Goal: Information Seeking & Learning: Learn about a topic

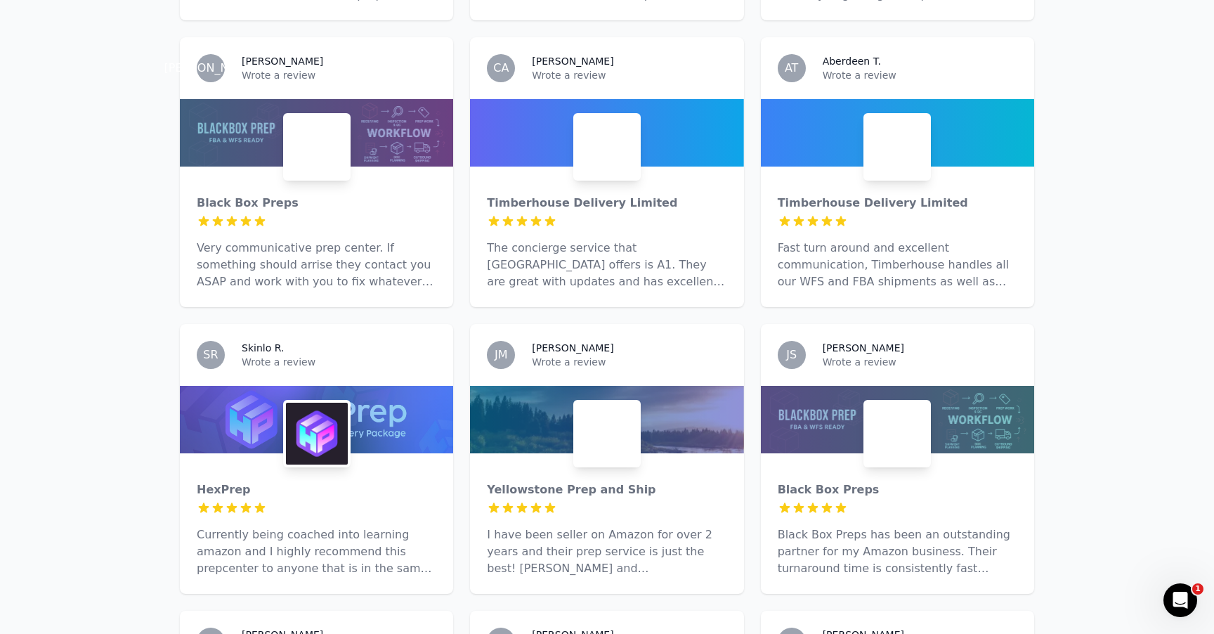
scroll to position [1625, 0]
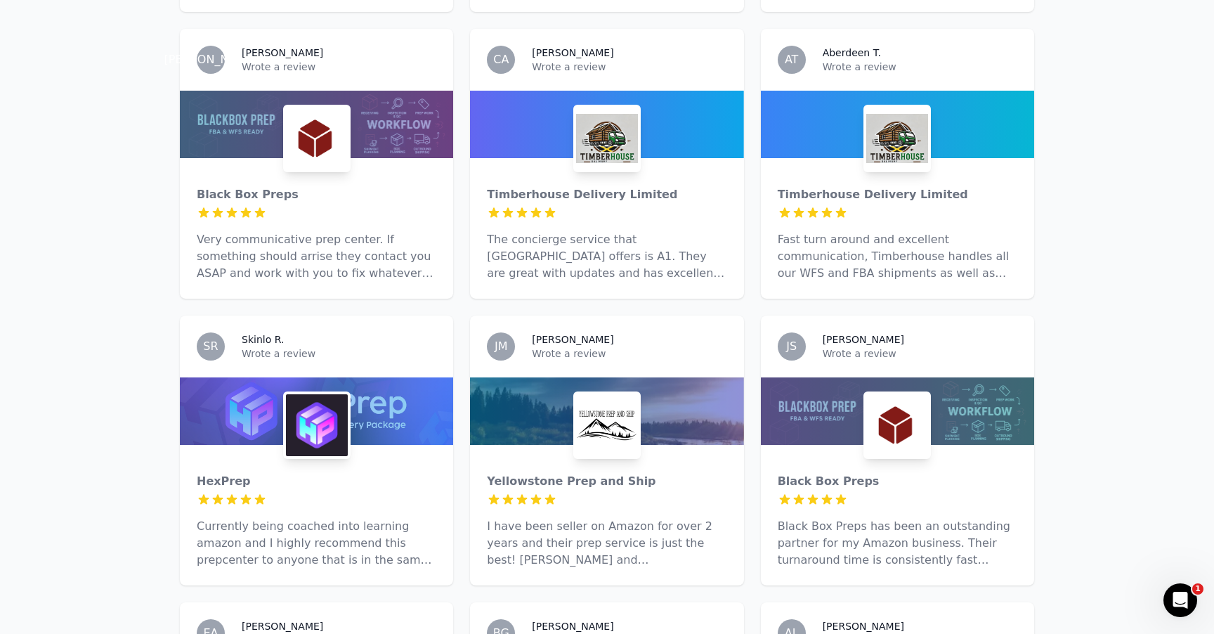
click at [909, 518] on p "Black Box Preps has been an outstanding partner for my Amazon business. Their t…" at bounding box center [898, 543] width 240 height 51
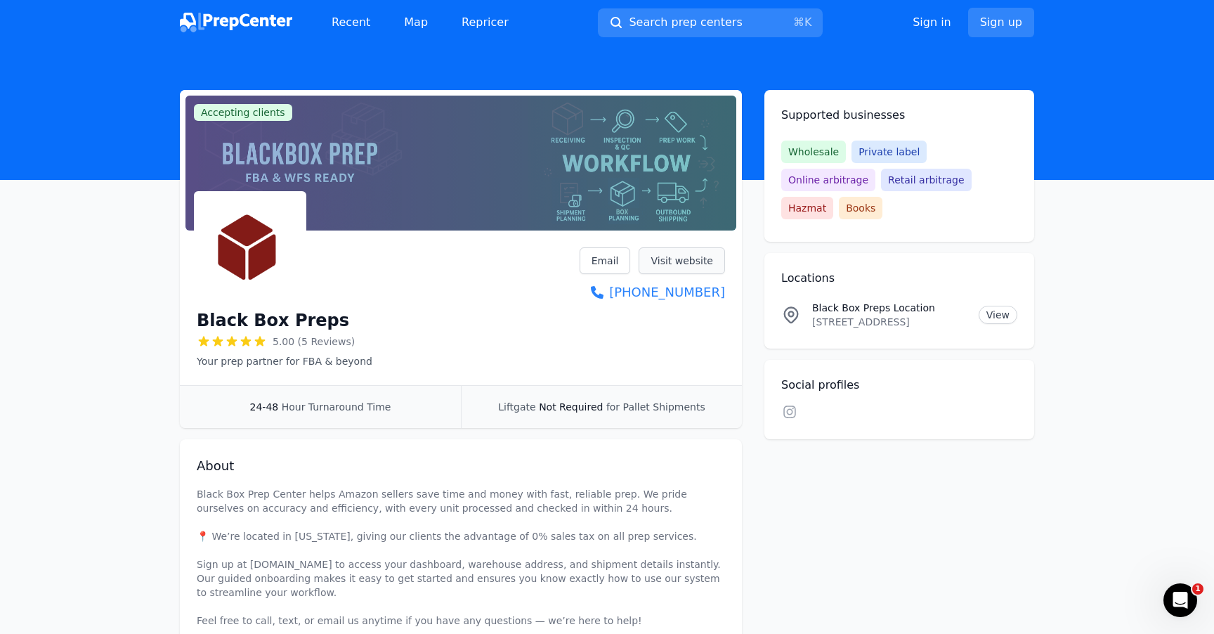
click at [695, 268] on link "Visit website" at bounding box center [682, 260] width 86 height 27
click at [615, 261] on link "Email" at bounding box center [605, 260] width 51 height 27
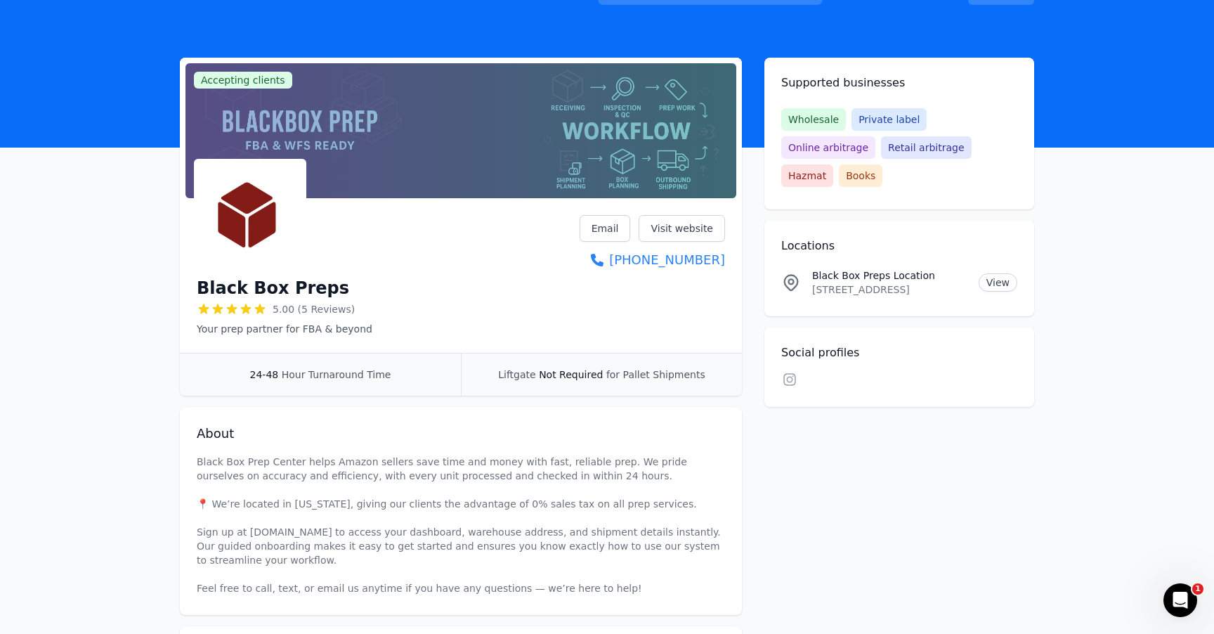
scroll to position [35, 0]
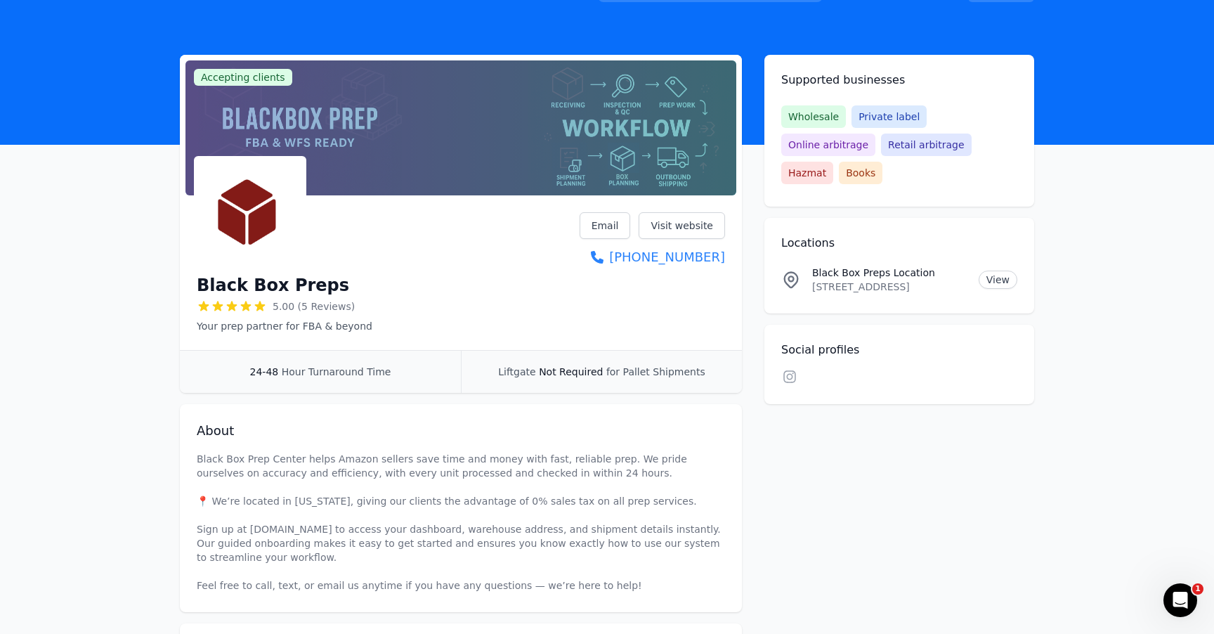
click at [882, 162] on span "Books" at bounding box center [861, 173] width 44 height 22
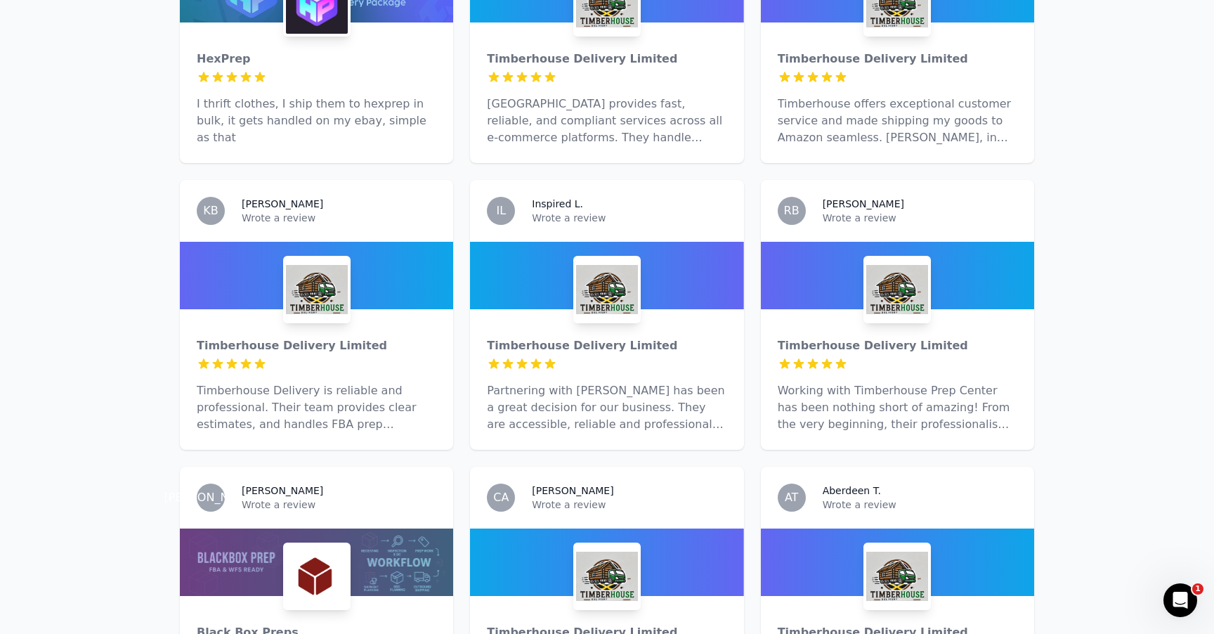
scroll to position [1229, 0]
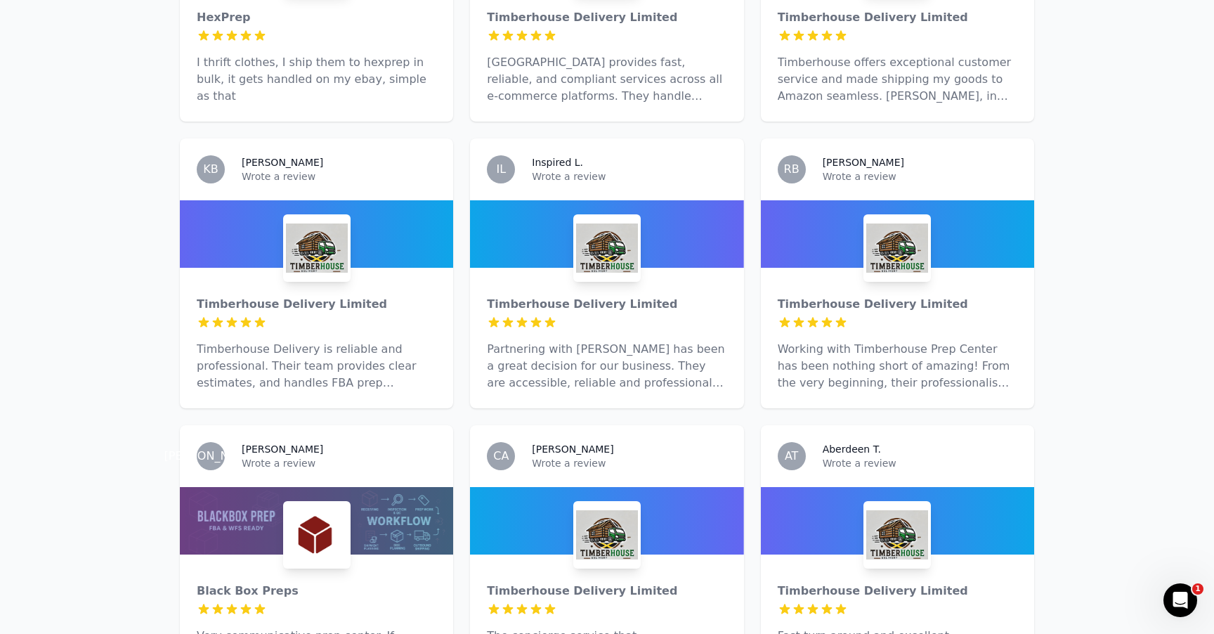
click at [261, 442] on h3 "[PERSON_NAME]" at bounding box center [283, 449] width 82 height 14
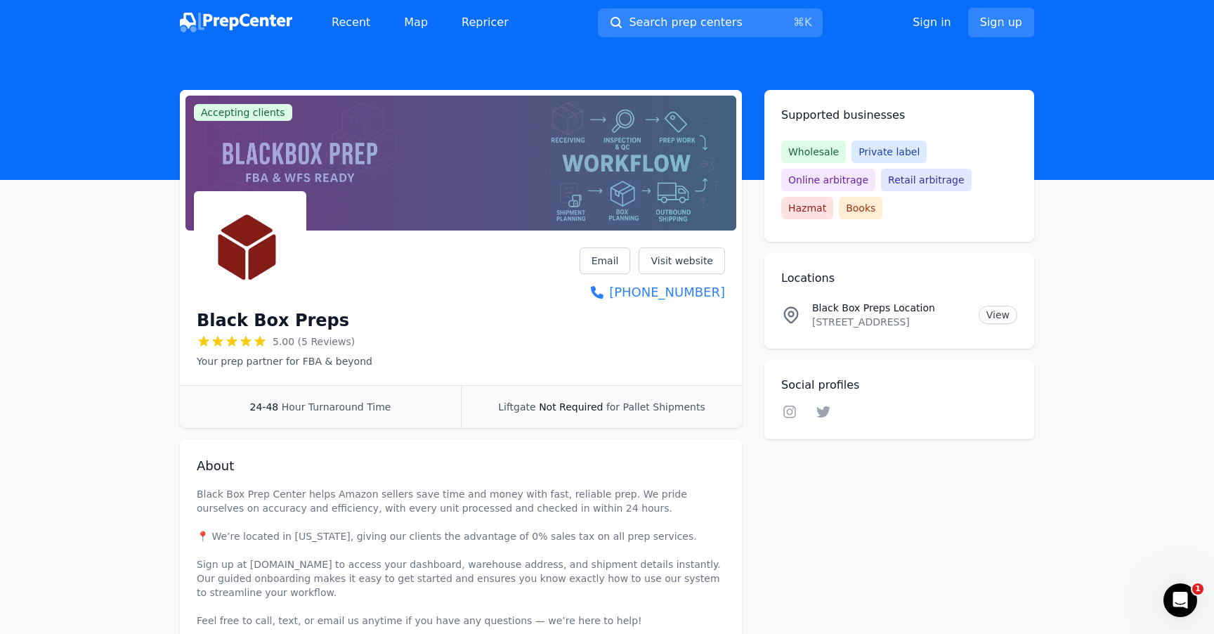
click at [264, 27] on img at bounding box center [236, 23] width 112 height 20
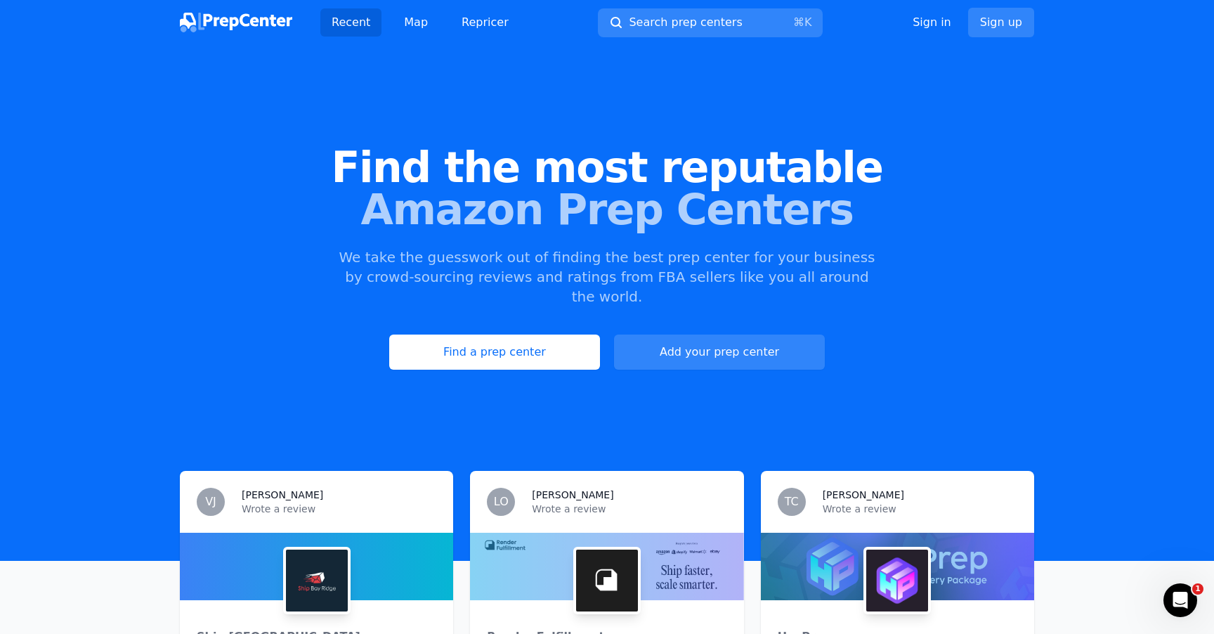
click at [250, 25] on img at bounding box center [236, 23] width 112 height 20
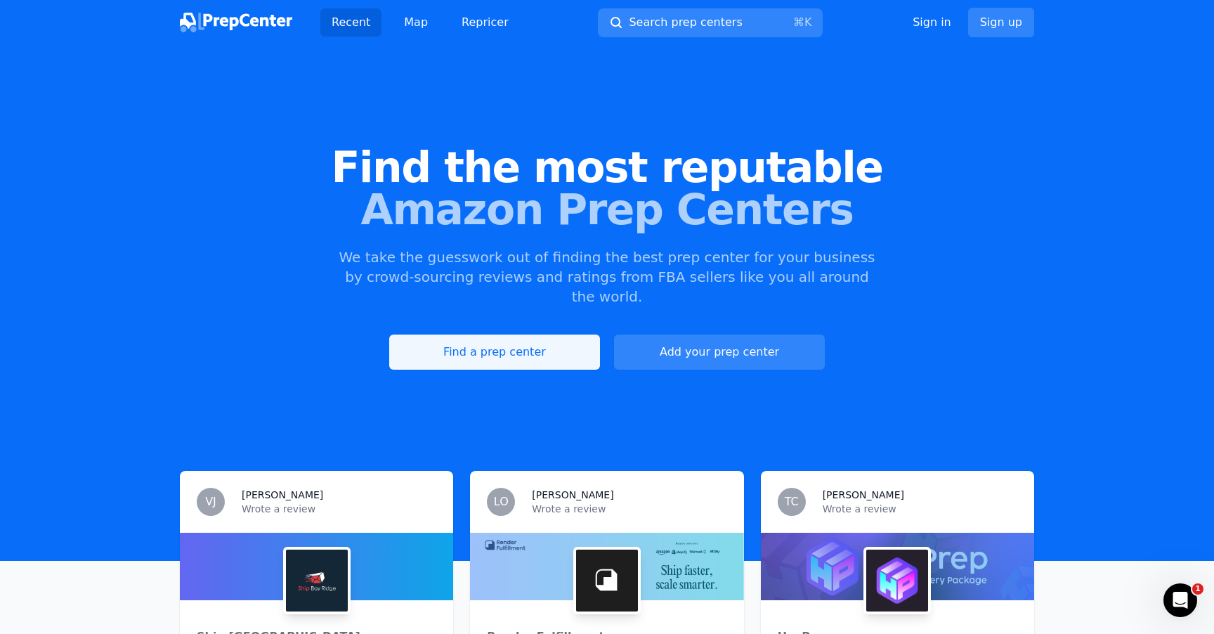
click at [539, 334] on link "Find a prep center" at bounding box center [494, 351] width 211 height 35
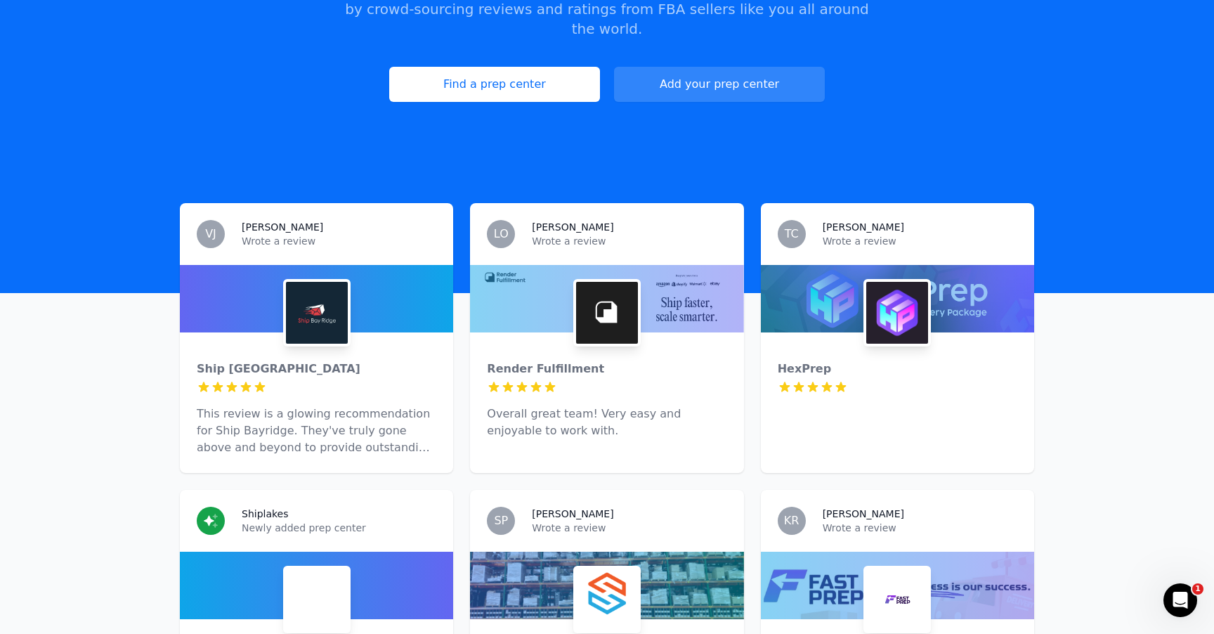
scroll to position [367, 0]
